Goal: Information Seeking & Learning: Learn about a topic

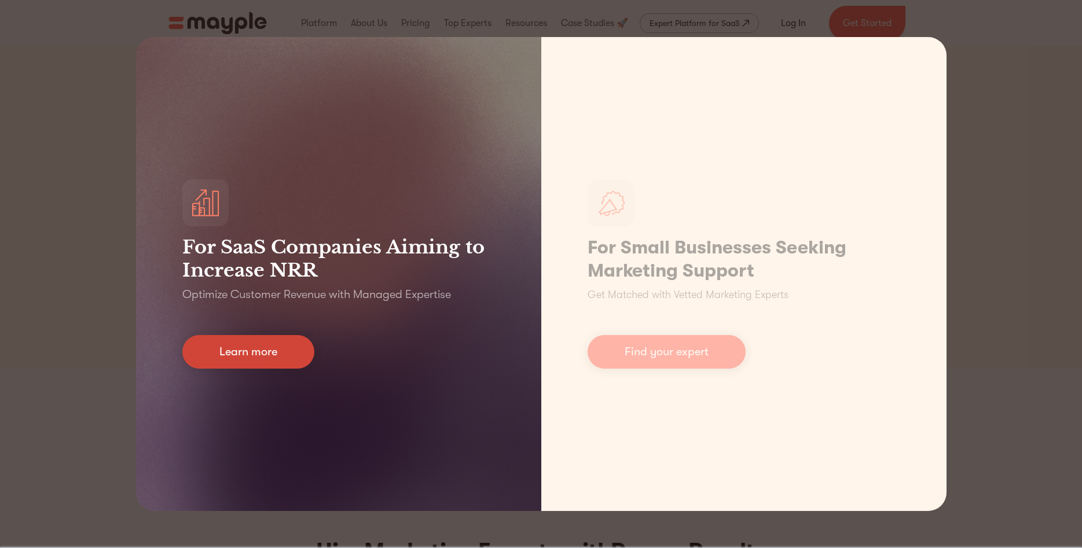
click at [250, 343] on link "Learn more" at bounding box center [248, 352] width 132 height 34
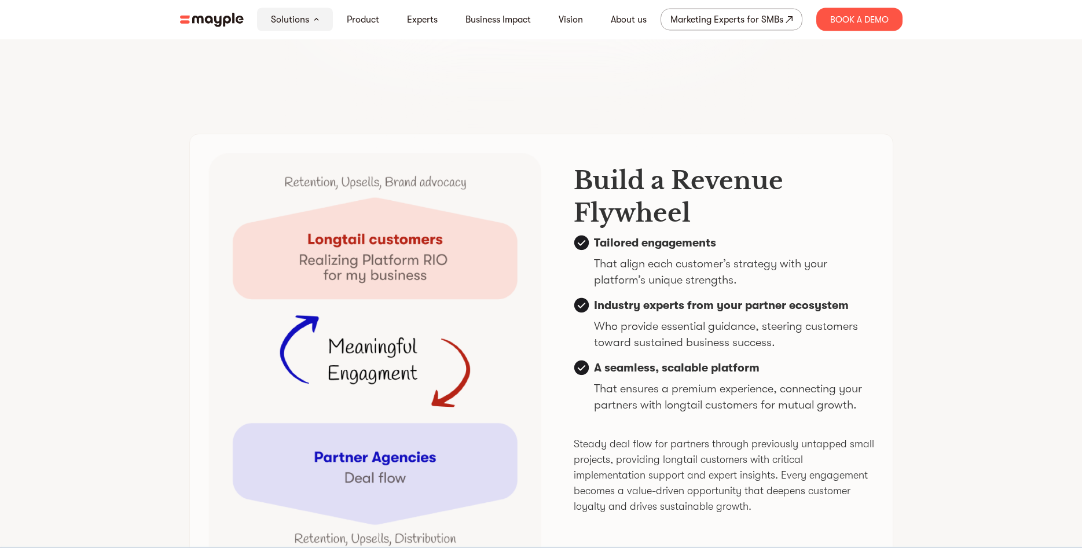
scroll to position [2835, 0]
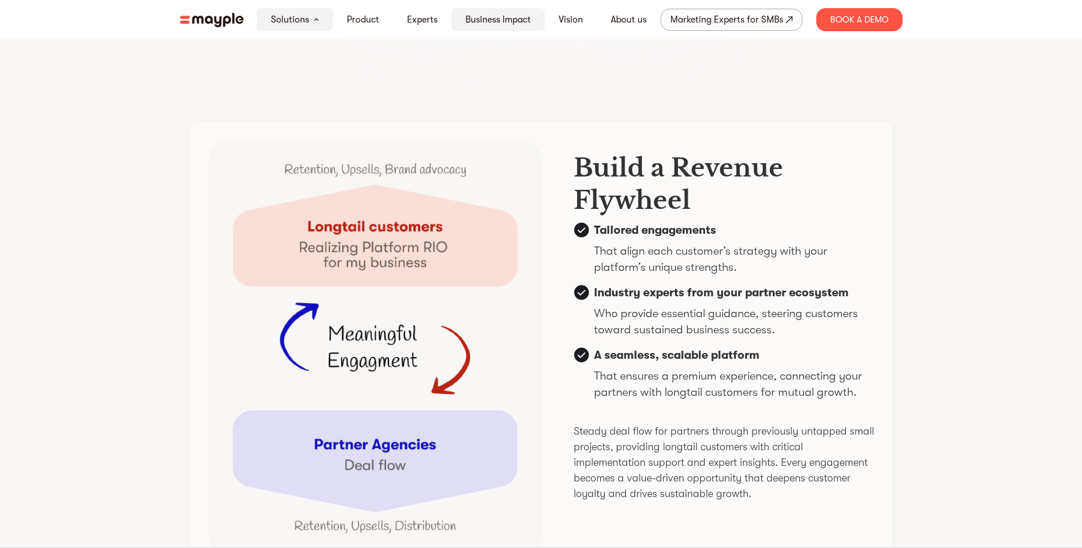
click at [494, 19] on link "Business Impact" at bounding box center [497, 20] width 65 height 14
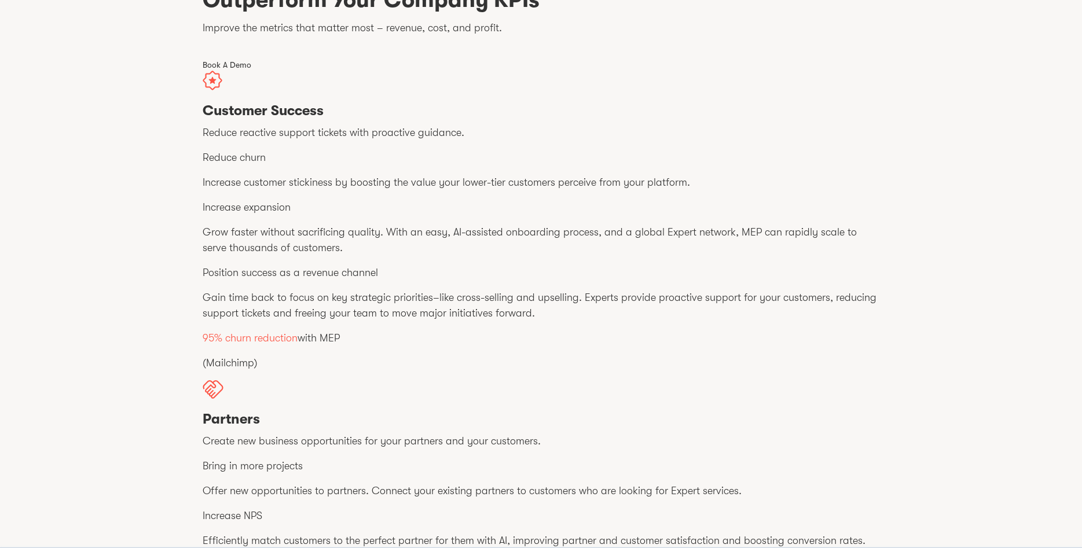
scroll to position [6, 0]
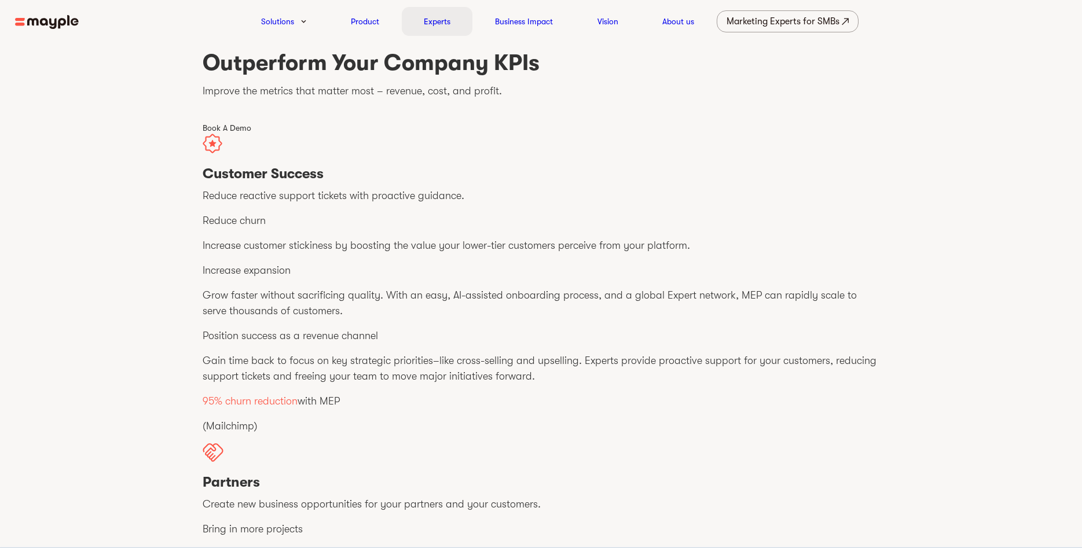
click at [449, 30] on div "Experts" at bounding box center [437, 21] width 71 height 29
click at [449, 23] on link "Experts" at bounding box center [437, 21] width 27 height 14
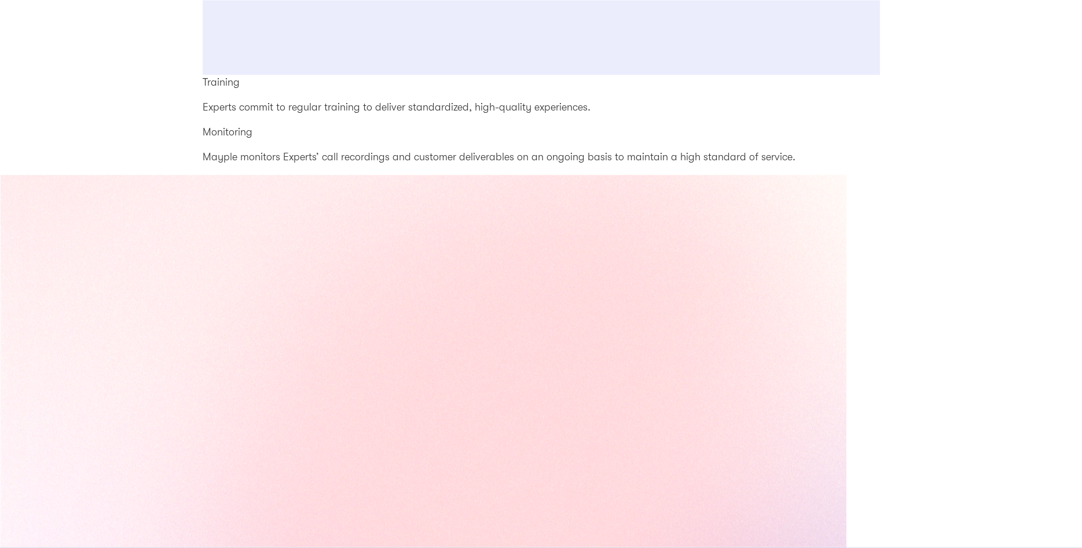
scroll to position [1772, 0]
